Goal: Information Seeking & Learning: Check status

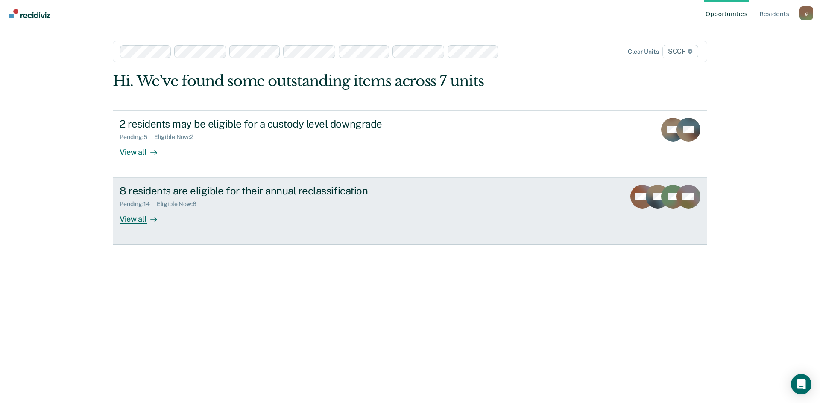
click at [128, 221] on div "View all" at bounding box center [144, 216] width 48 height 17
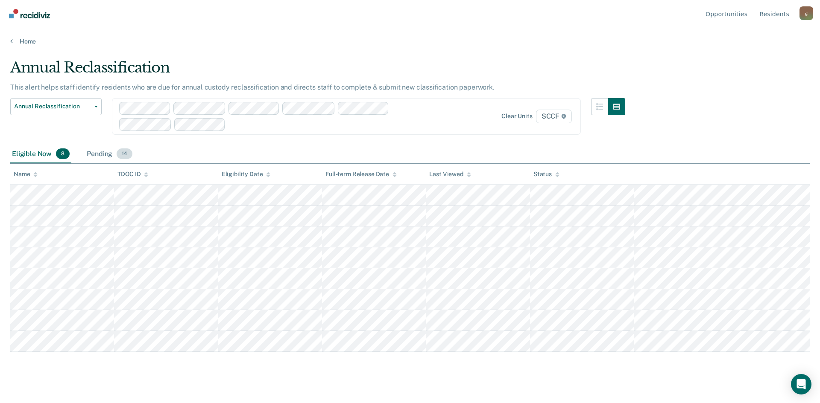
click at [100, 157] on div "Pending 14" at bounding box center [109, 154] width 49 height 19
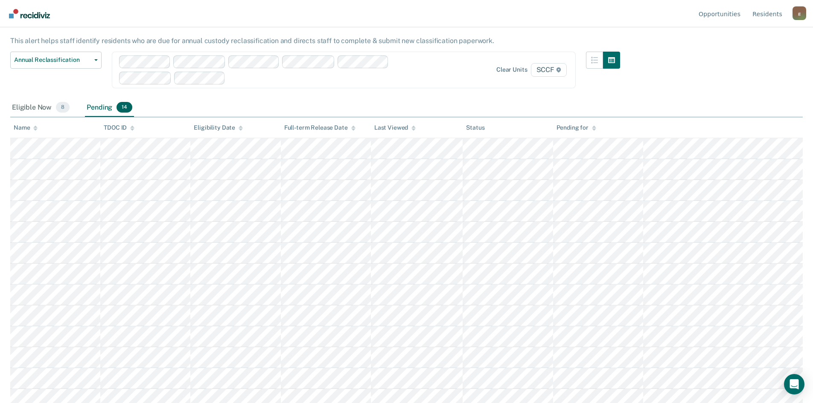
scroll to position [32, 0]
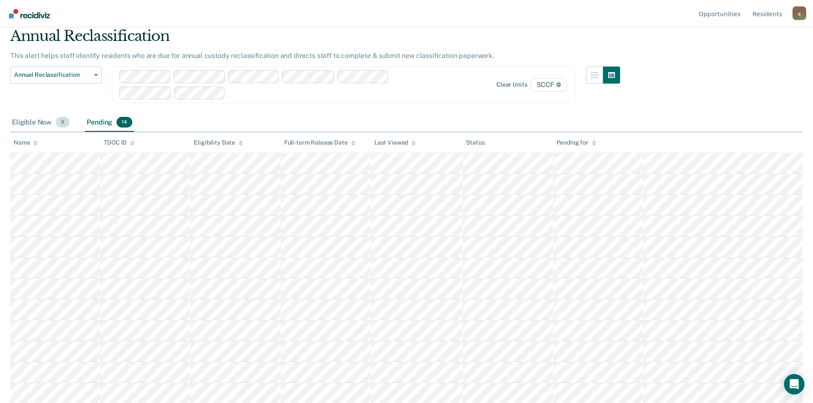
click at [39, 123] on div "Eligible Now 8" at bounding box center [40, 123] width 61 height 19
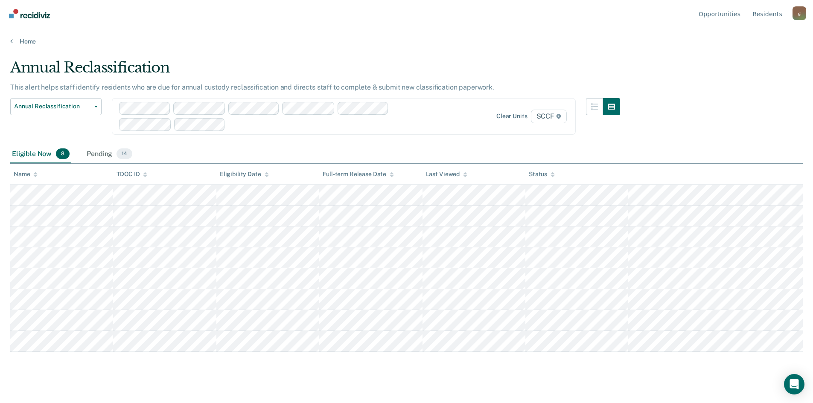
scroll to position [0, 0]
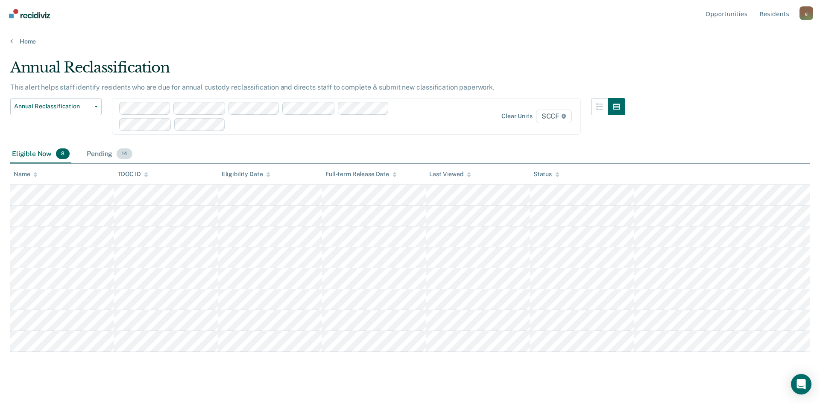
click at [90, 157] on div "Pending 14" at bounding box center [109, 154] width 49 height 19
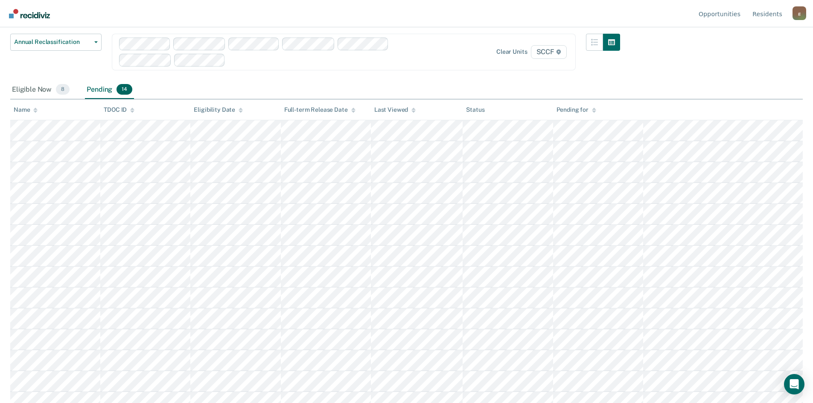
scroll to position [74, 0]
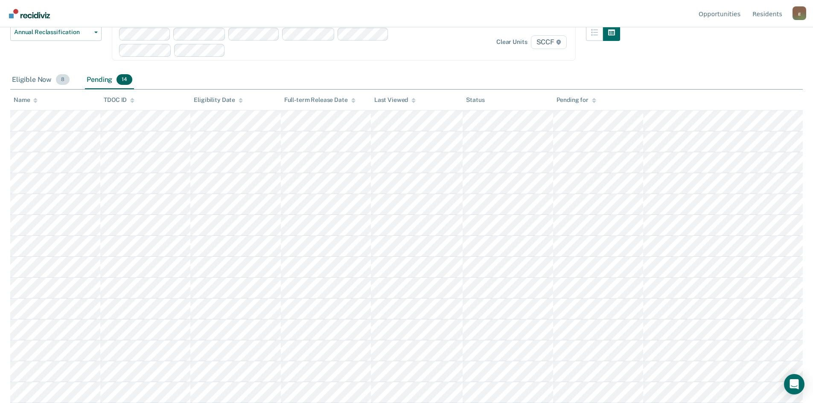
click at [45, 79] on div "Eligible Now 8" at bounding box center [40, 80] width 61 height 19
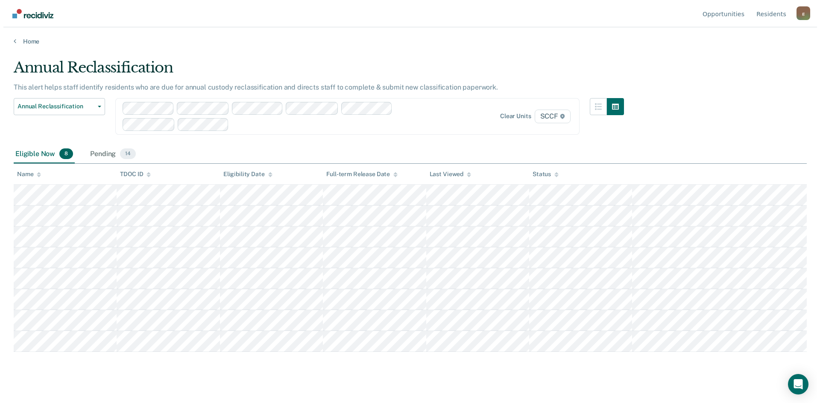
scroll to position [0, 0]
